Goal: Information Seeking & Learning: Learn about a topic

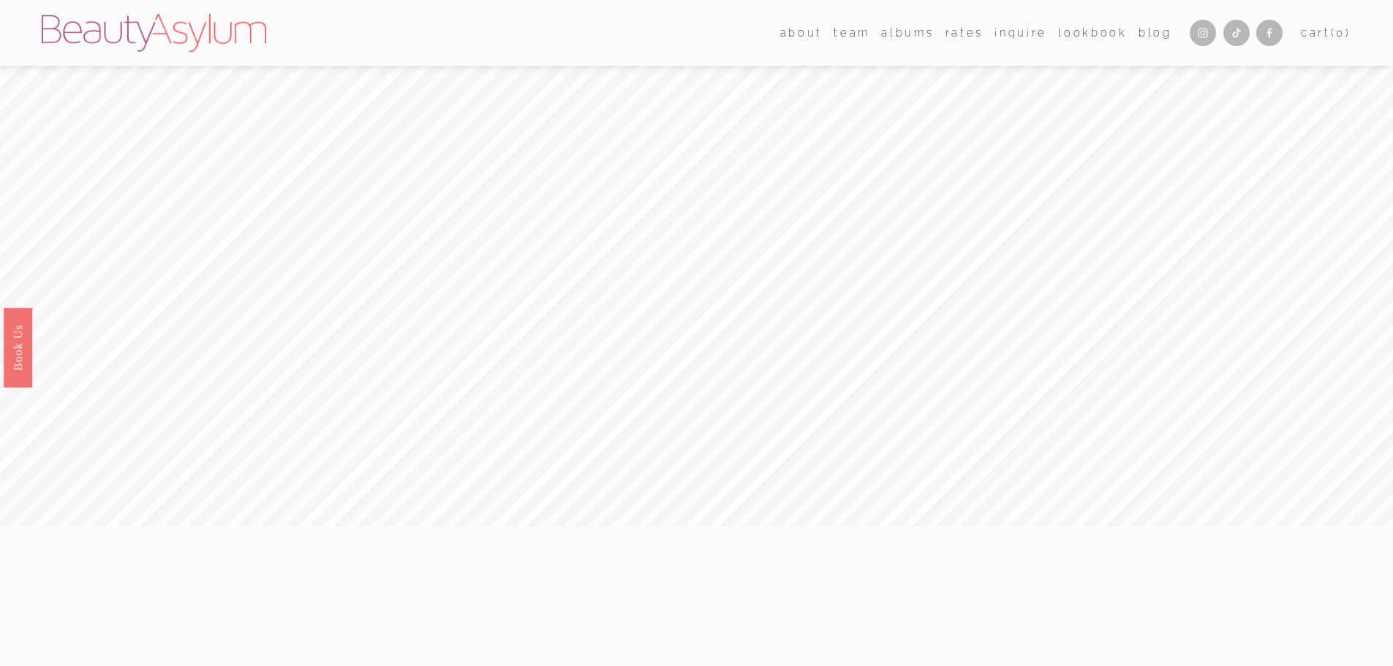
click at [958, 35] on link "Rates" at bounding box center [964, 32] width 38 height 21
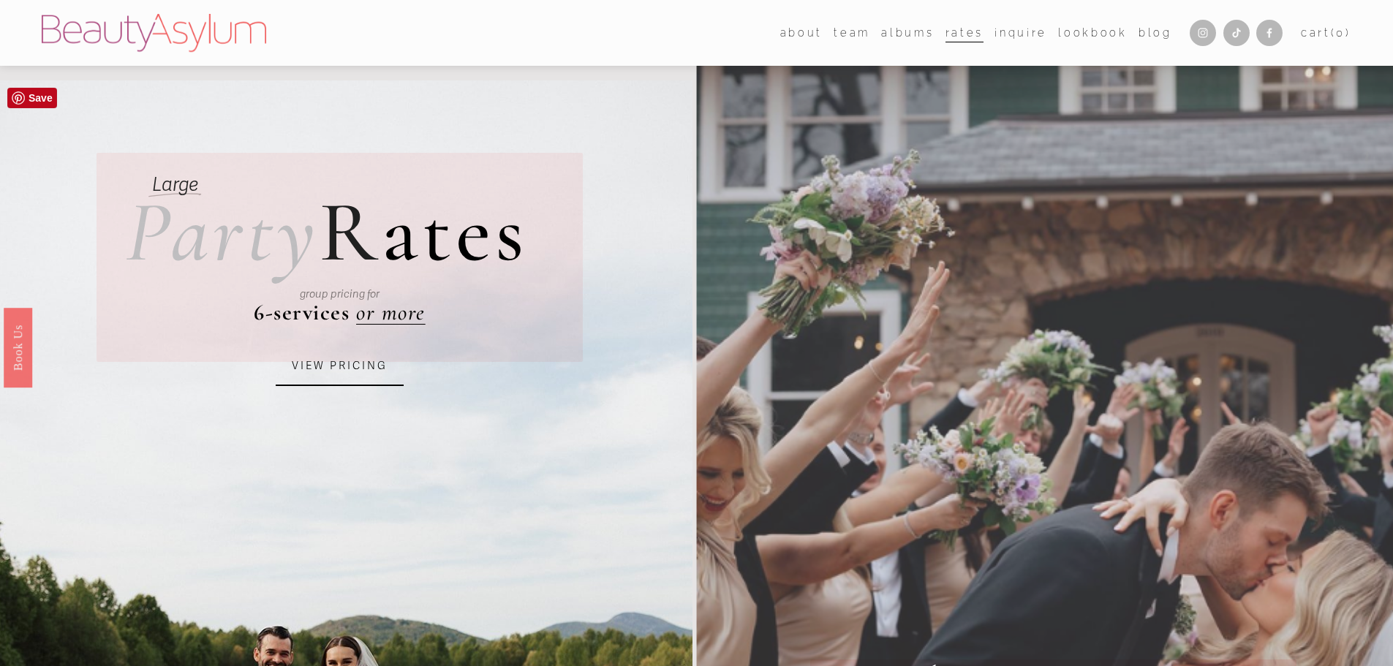
click at [344, 369] on link "VIEW PRICING" at bounding box center [340, 365] width 128 height 39
